Goal: Task Accomplishment & Management: Manage account settings

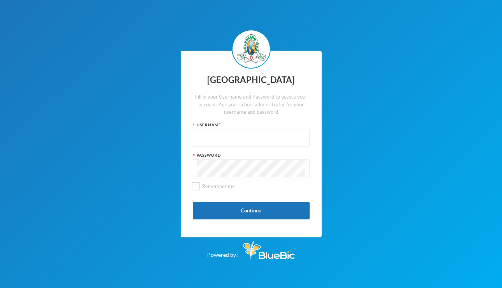
click at [266, 139] on input "text" at bounding box center [251, 138] width 108 height 18
type input "glh25cs01"
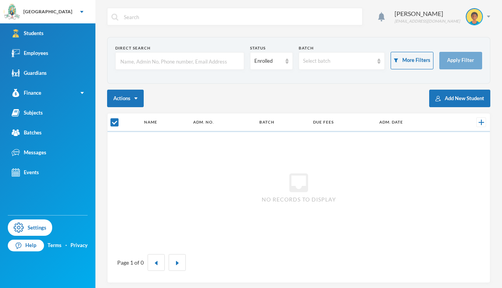
checkbox input "false"
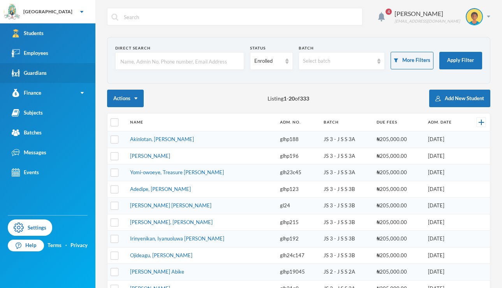
click at [59, 74] on link "Guardians" at bounding box center [47, 73] width 95 height 20
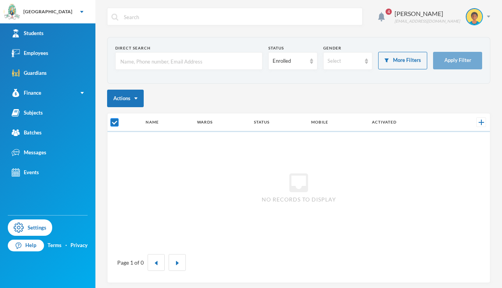
click at [114, 120] on input "checkbox" at bounding box center [115, 122] width 8 height 8
checkbox input "true"
click at [74, 37] on link "Students" at bounding box center [47, 33] width 95 height 20
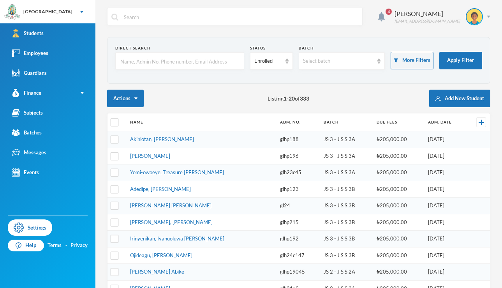
click at [208, 65] on input "text" at bounding box center [180, 62] width 120 height 18
type input "i"
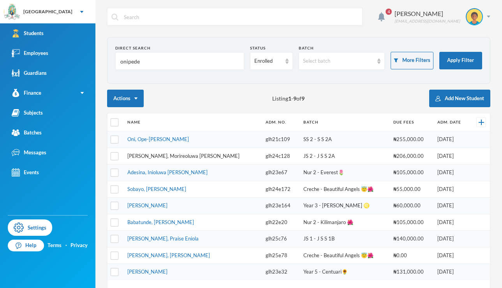
type input "onipede"
click at [151, 157] on link "[PERSON_NAME], Morireoluwa [PERSON_NAME]" at bounding box center [183, 156] width 112 height 6
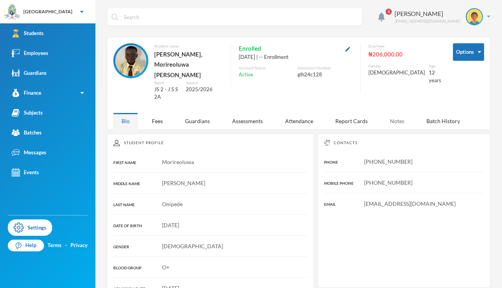
click at [395, 113] on div "Notes" at bounding box center [397, 121] width 31 height 17
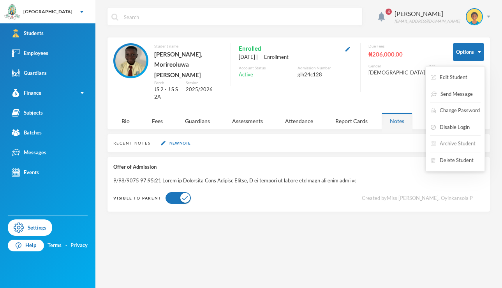
click at [454, 147] on button "Archive Student" at bounding box center [453, 144] width 46 height 14
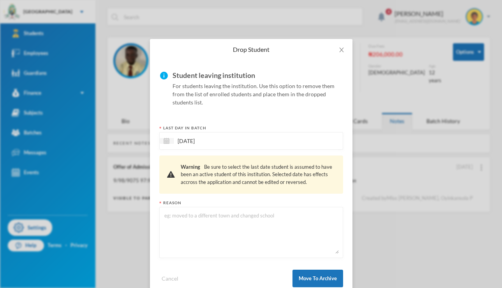
click at [396, 142] on div "Drop Student info Student leaving institution For students leaving the institut…" at bounding box center [251, 144] width 502 height 288
click at [340, 48] on icon "icon: close" at bounding box center [341, 50] width 4 height 5
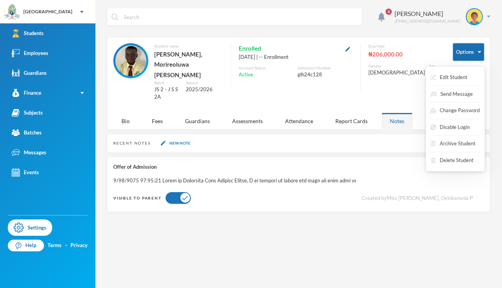
click at [469, 55] on button "Options" at bounding box center [468, 52] width 31 height 18
click at [466, 108] on button "Change Password" at bounding box center [455, 111] width 51 height 14
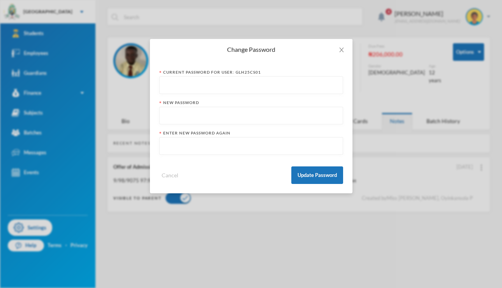
click at [299, 115] on input "text" at bounding box center [251, 116] width 175 height 18
type input "P"
type input "Onipede128"
click at [284, 146] on input "text" at bounding box center [251, 146] width 175 height 18
type input "Onipede128"
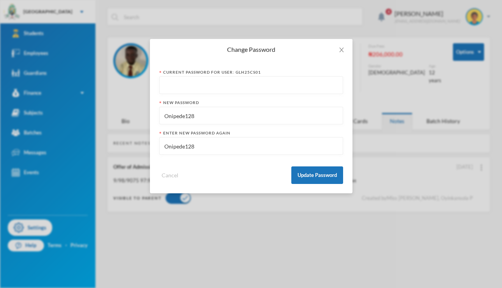
click at [244, 89] on input "text" at bounding box center [251, 86] width 175 height 18
type input "@Toluwalogo13"
click at [311, 178] on button "Update Password" at bounding box center [317, 175] width 52 height 18
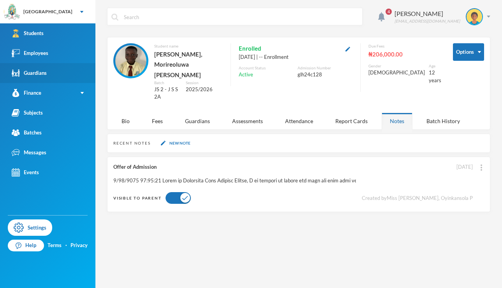
click at [33, 76] on div "Guardians" at bounding box center [29, 73] width 35 height 8
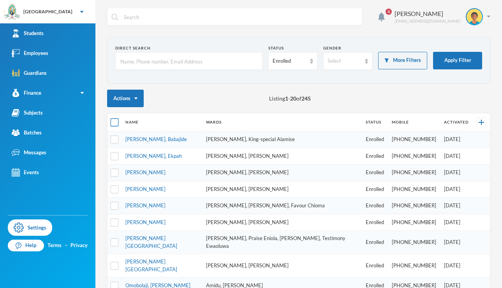
click at [116, 122] on input "checkbox" at bounding box center [115, 122] width 8 height 8
checkbox input "true"
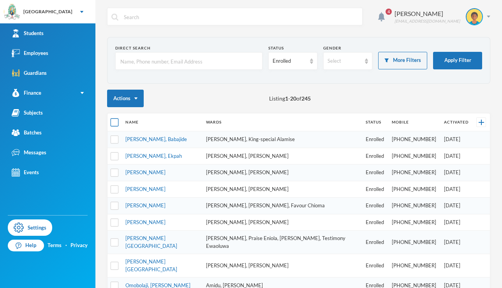
checkbox input "true"
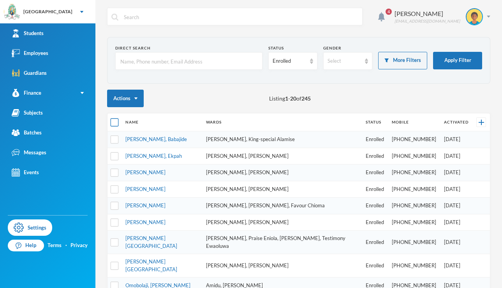
checkbox input "true"
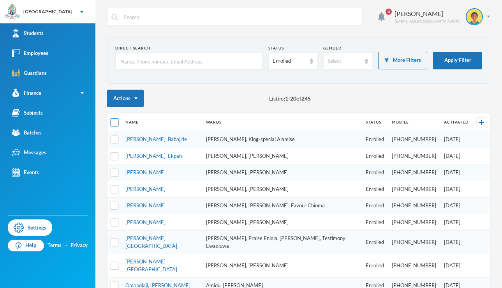
checkbox input "true"
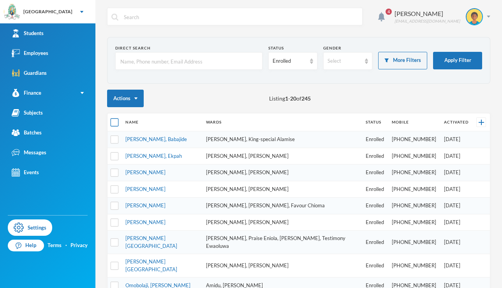
checkbox input "true"
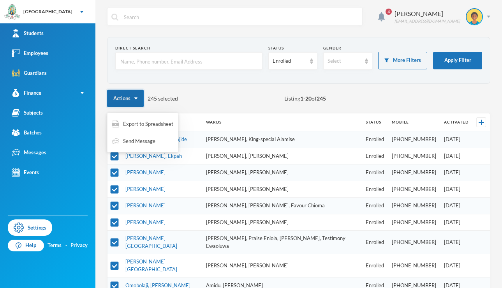
click at [115, 104] on button "Actions" at bounding box center [125, 99] width 37 height 18
click at [142, 126] on span "Export to Spreadsheet" at bounding box center [148, 124] width 50 height 8
